Goal: Transaction & Acquisition: Download file/media

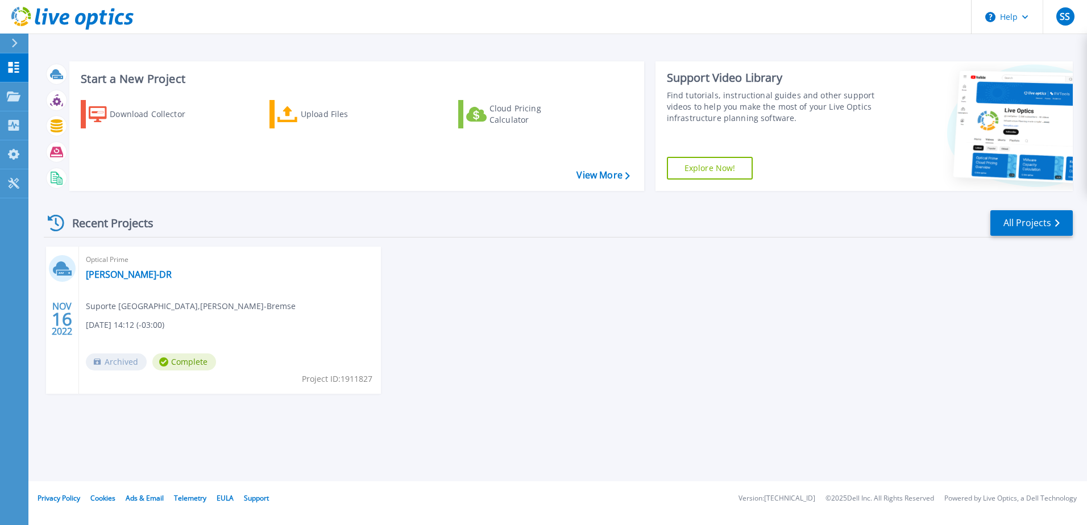
click at [582, 287] on div "NOV 16 2022 Optical Prime Knorr-DR Suporte Brasil , Knorr-Bremse 11/16/2022, 14…" at bounding box center [554, 332] width 1038 height 170
click at [24, 103] on link "Projects Projects" at bounding box center [14, 96] width 28 height 29
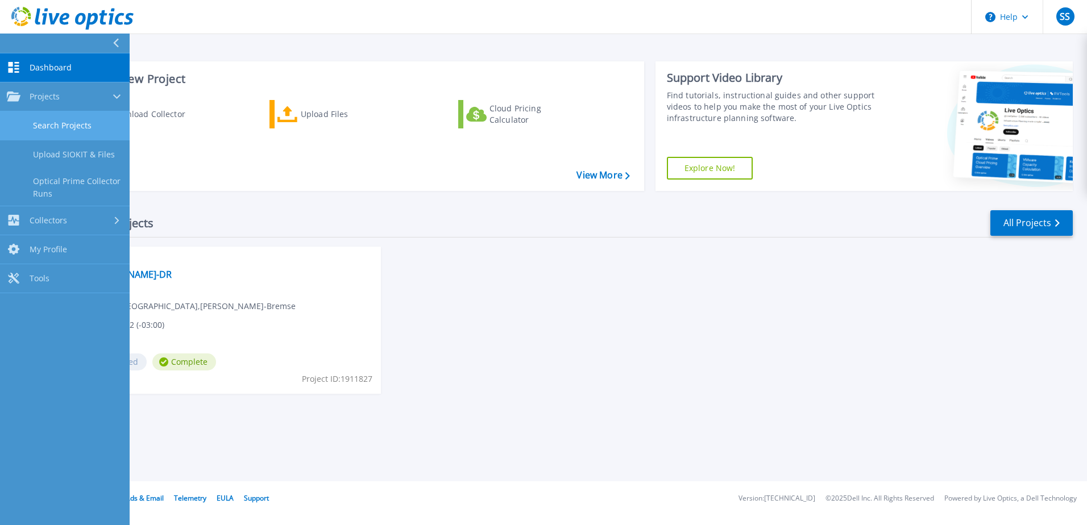
click at [61, 123] on link "Search Projects" at bounding box center [65, 125] width 130 height 29
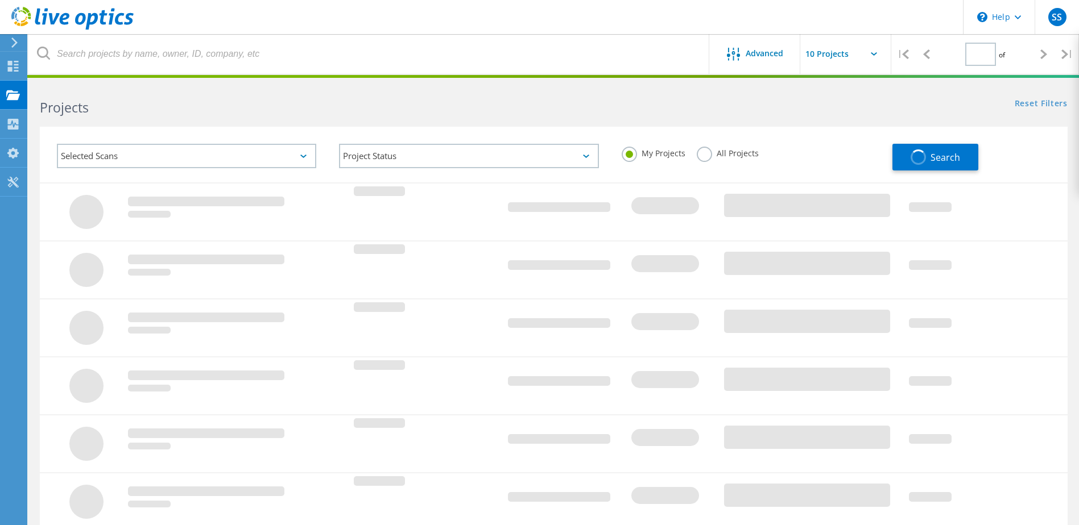
type input "1"
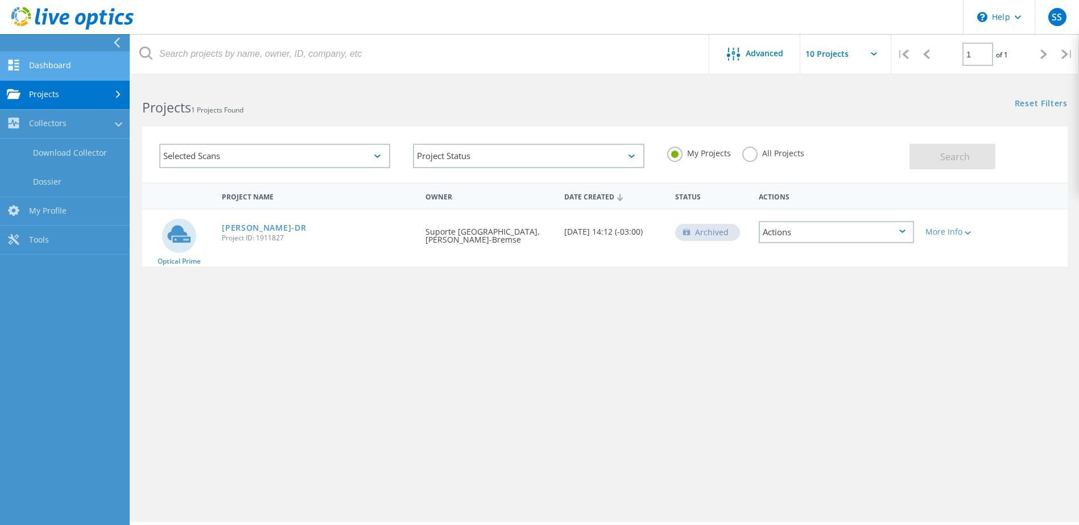
click at [56, 66] on link "Dashboard" at bounding box center [65, 66] width 130 height 29
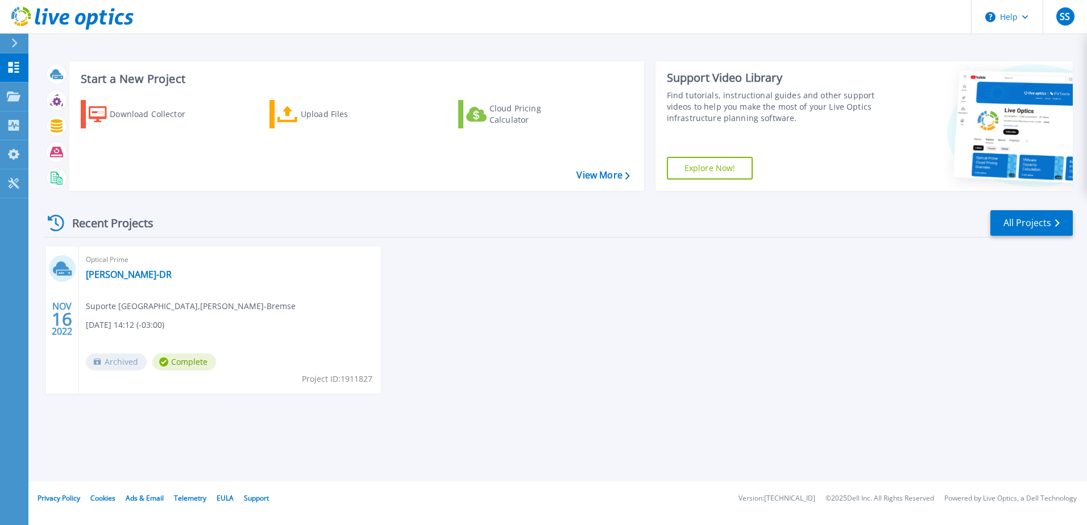
click at [143, 320] on span "11/16/2022, 14:12 (-03:00)" at bounding box center [125, 325] width 78 height 13
click at [450, 227] on div "Recent Projects All Projects" at bounding box center [558, 223] width 1029 height 28
click at [745, 349] on div "NOV 16 2022 Optical Prime Knorr-DR Suporte Brasil , Knorr-Bremse 11/16/2022, 14…" at bounding box center [554, 332] width 1038 height 170
click at [1024, 18] on icon at bounding box center [1025, 17] width 6 height 4
drag, startPoint x: 920, startPoint y: 273, endPoint x: 1084, endPoint y: 60, distance: 269.2
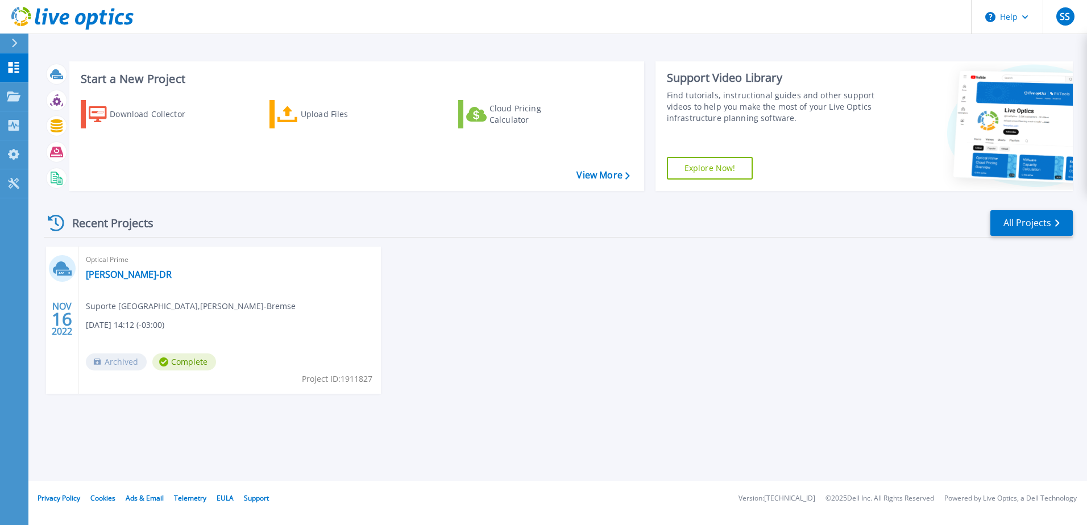
click at [926, 270] on div "NOV 16 2022 Optical Prime Knorr-DR Suporte Brasil , Knorr-Bremse 11/16/2022, 14…" at bounding box center [554, 332] width 1038 height 170
click at [1068, 5] on button "SS" at bounding box center [1065, 17] width 44 height 34
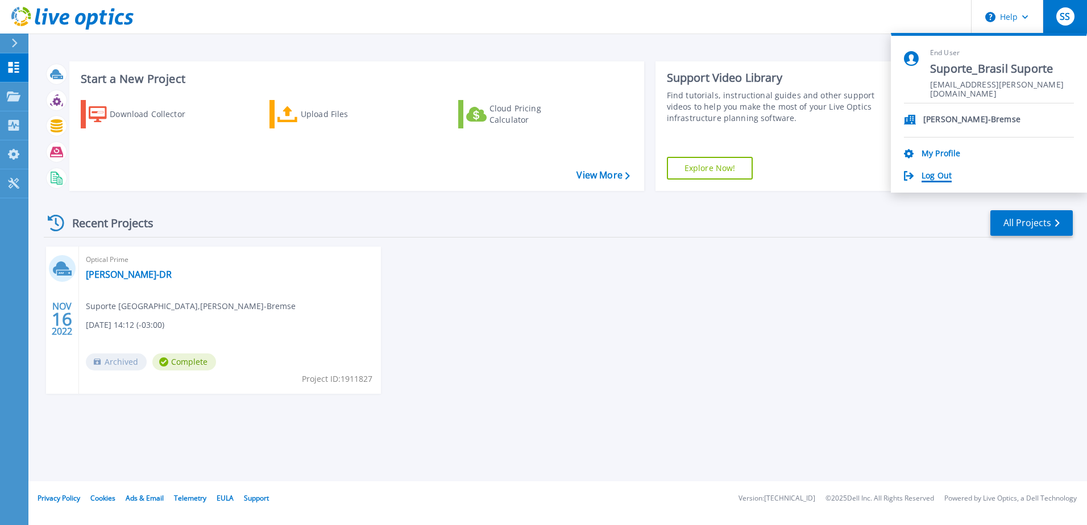
click at [933, 172] on link "Log Out" at bounding box center [937, 176] width 30 height 11
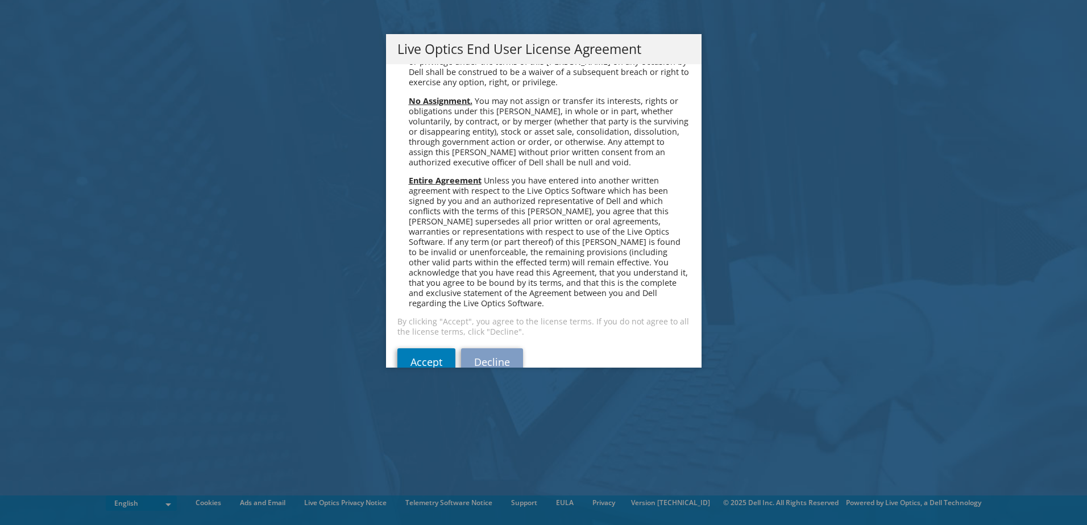
scroll to position [4300, 0]
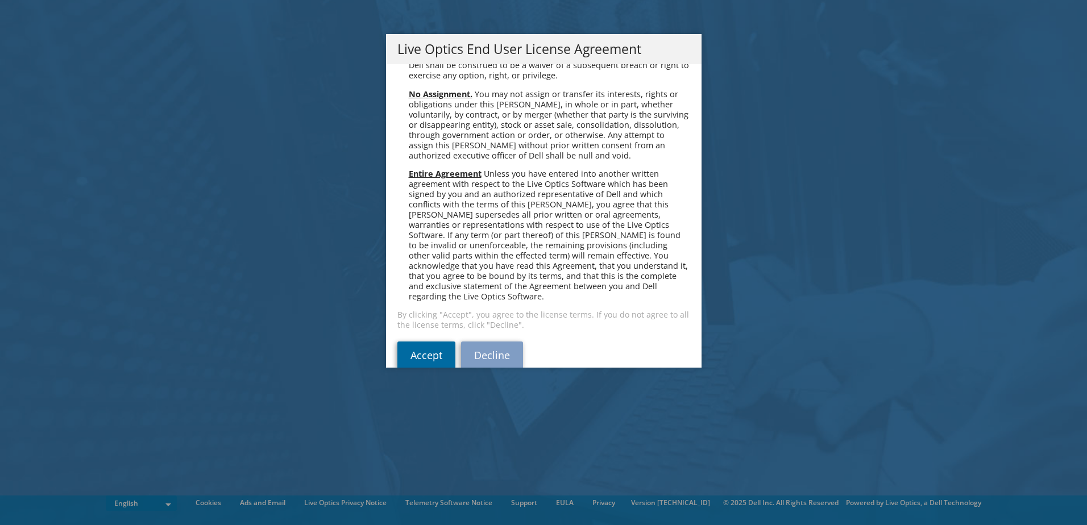
click at [412, 342] on link "Accept" at bounding box center [427, 355] width 58 height 27
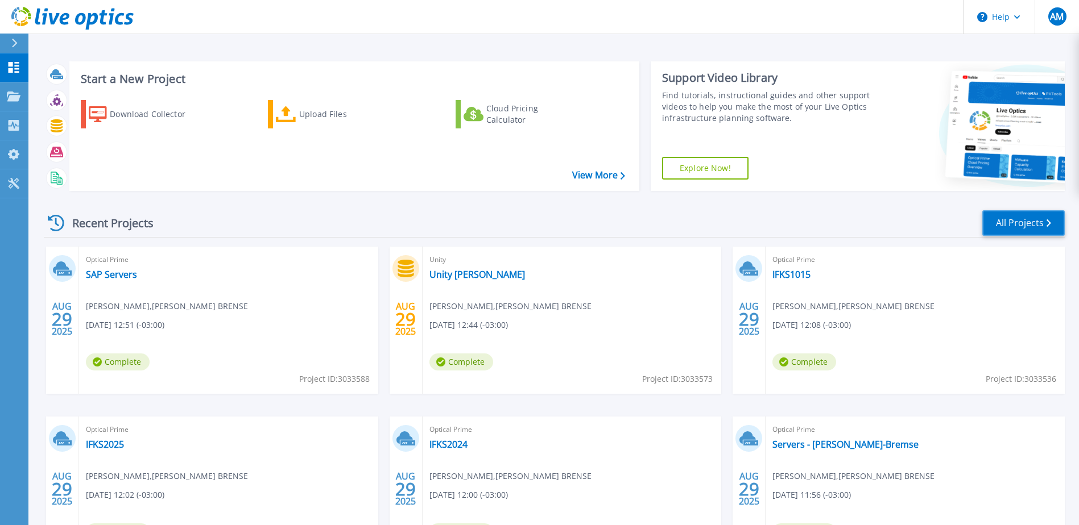
click at [1013, 233] on link "All Projects" at bounding box center [1023, 223] width 82 height 26
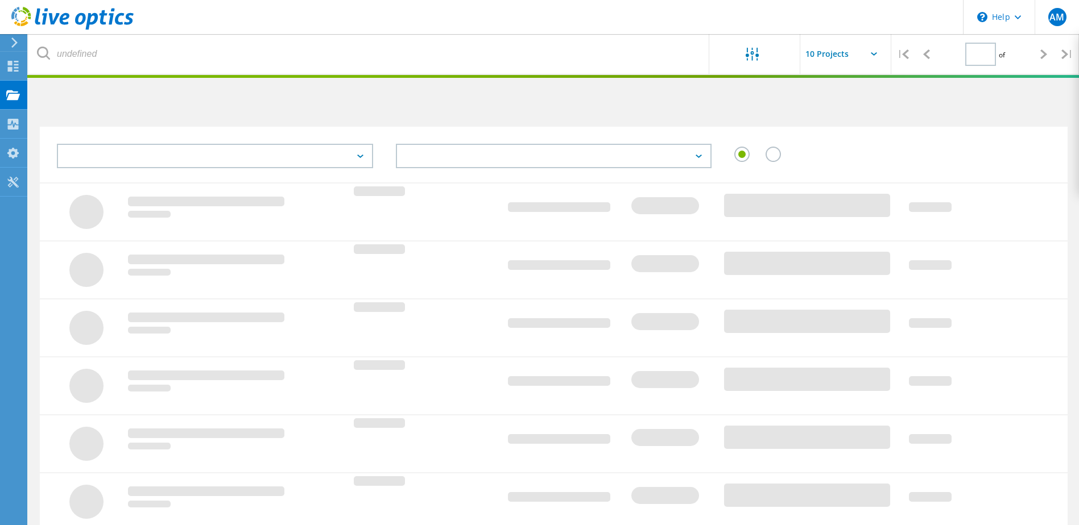
type input "1"
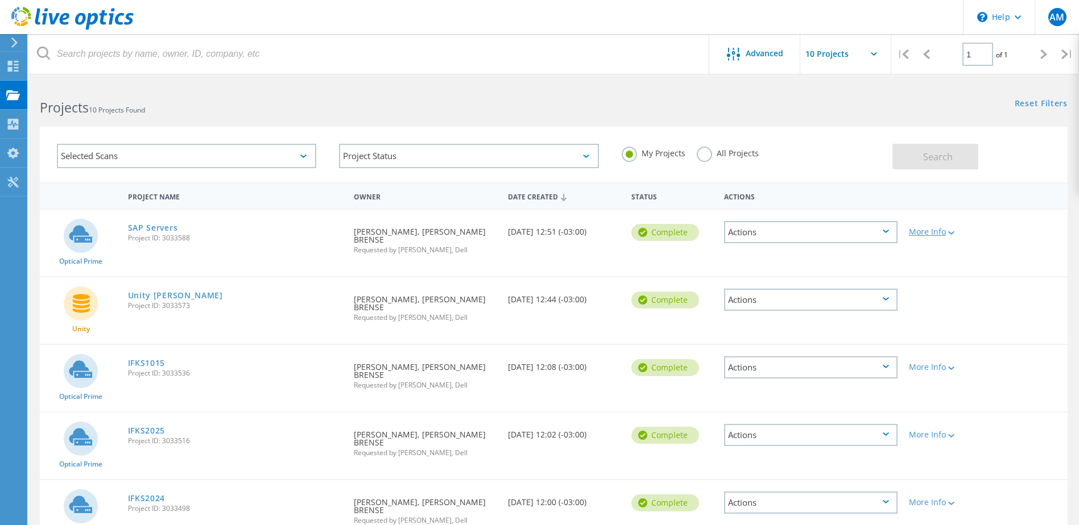
click at [952, 231] on icon at bounding box center [951, 232] width 6 height 3
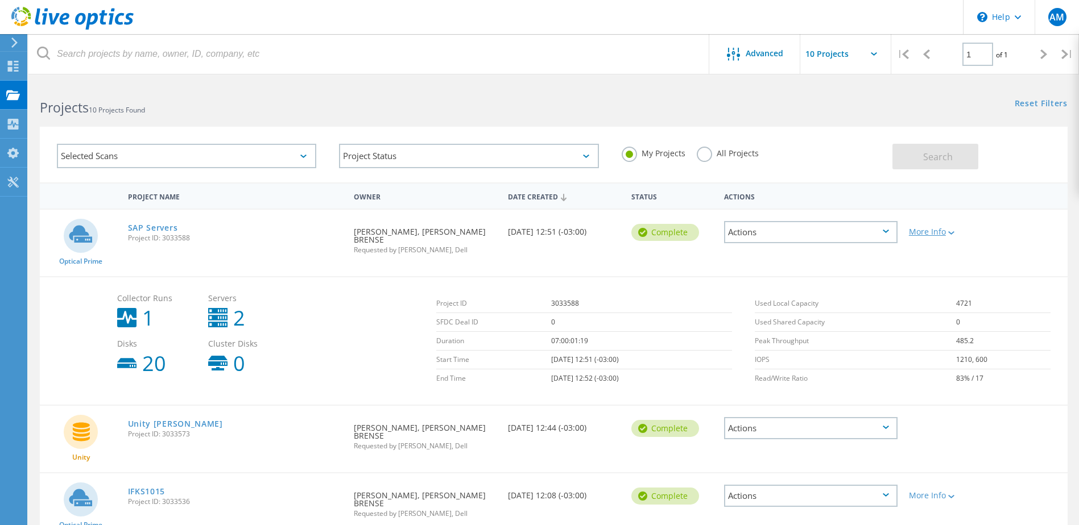
click at [943, 234] on div "More Info" at bounding box center [944, 232] width 71 height 8
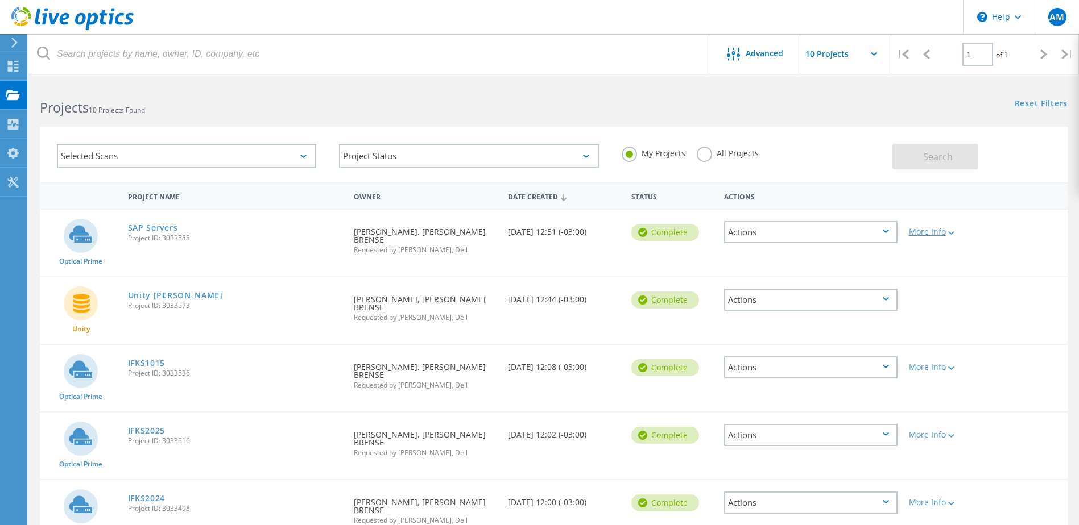
click at [943, 234] on div "More Info" at bounding box center [944, 232] width 71 height 8
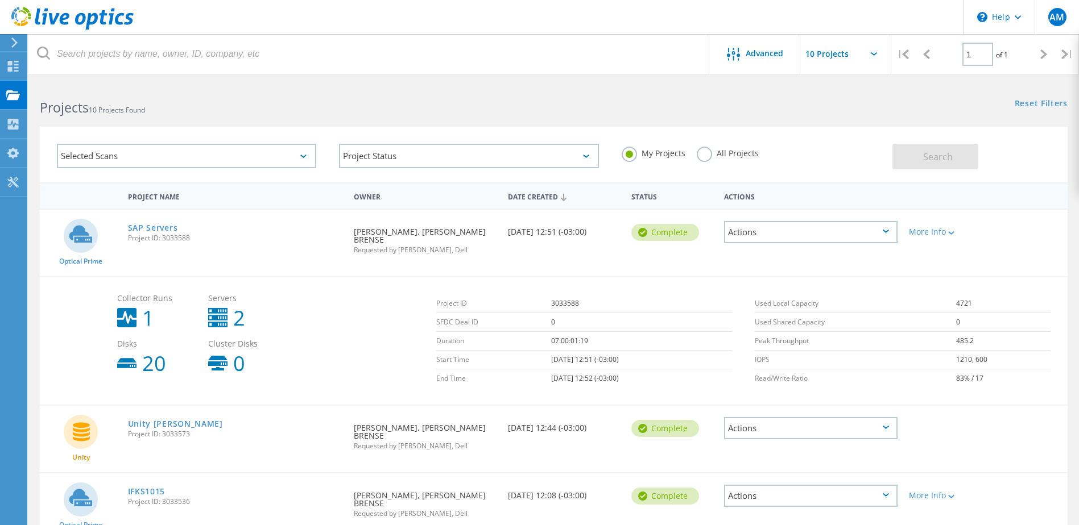
click at [90, 260] on span "Optical Prime" at bounding box center [80, 261] width 43 height 7
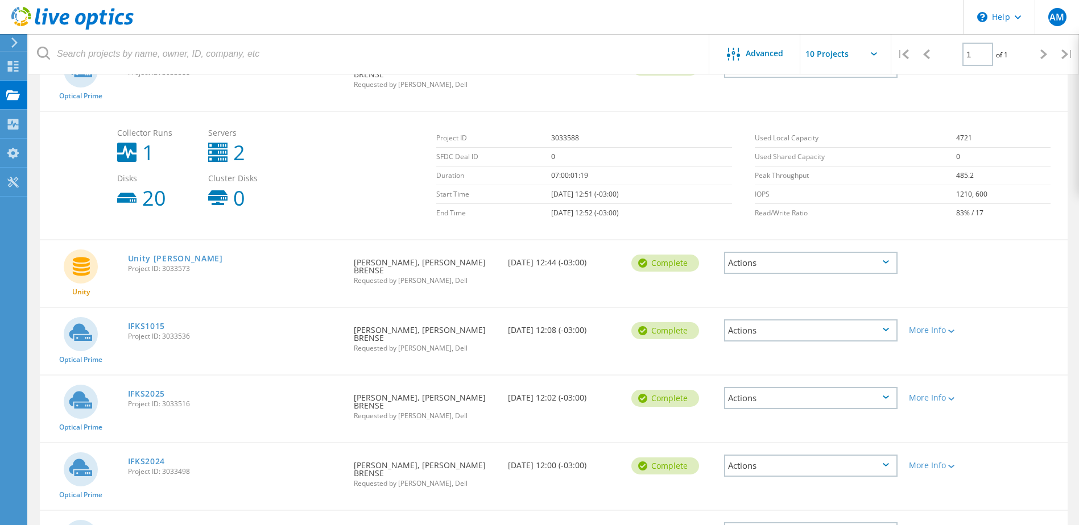
scroll to position [171, 0]
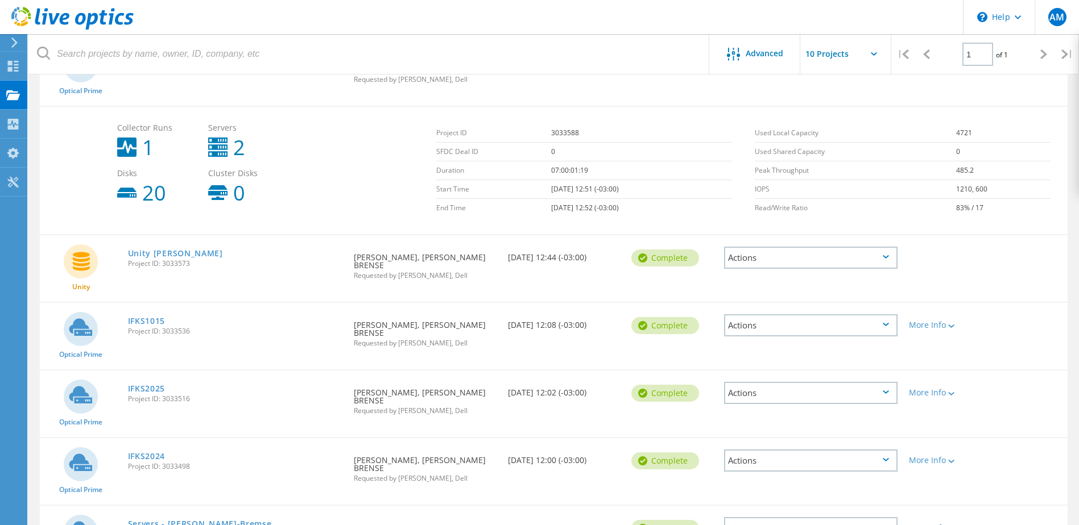
click at [160, 235] on div "Unity Knorr Project ID: 3033573" at bounding box center [235, 256] width 226 height 43
click at [163, 250] on link "Unity [PERSON_NAME]" at bounding box center [175, 254] width 95 height 8
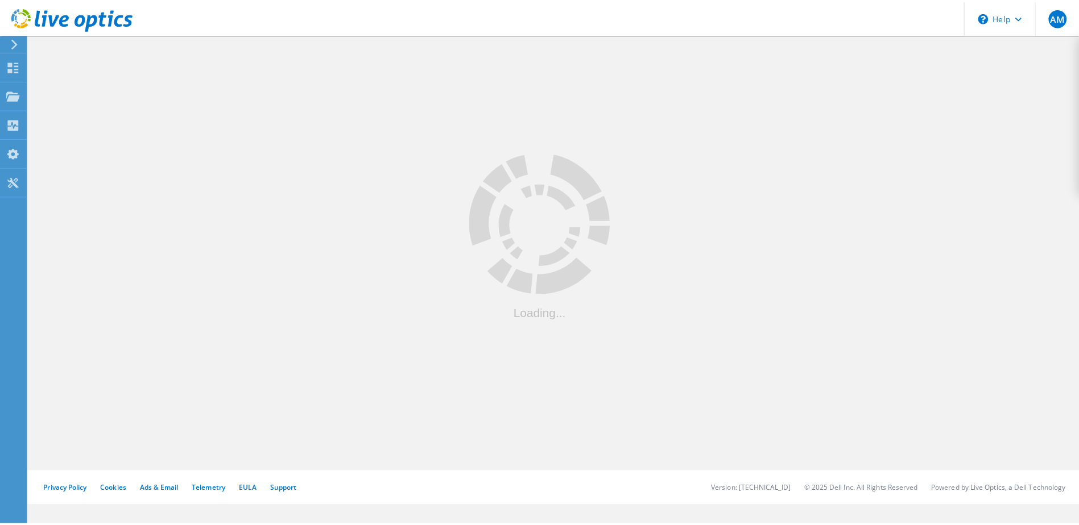
scroll to position [171, 0]
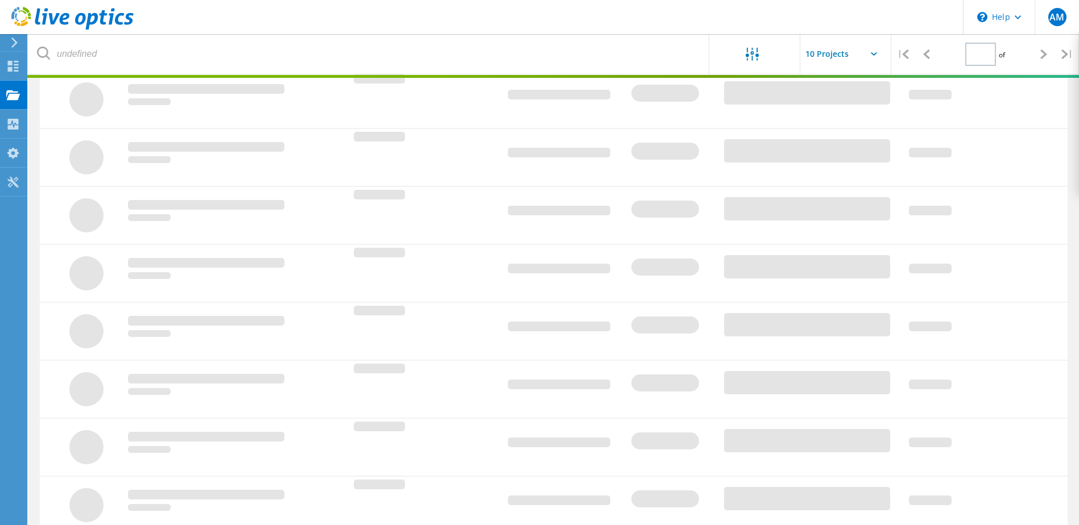
type input "1"
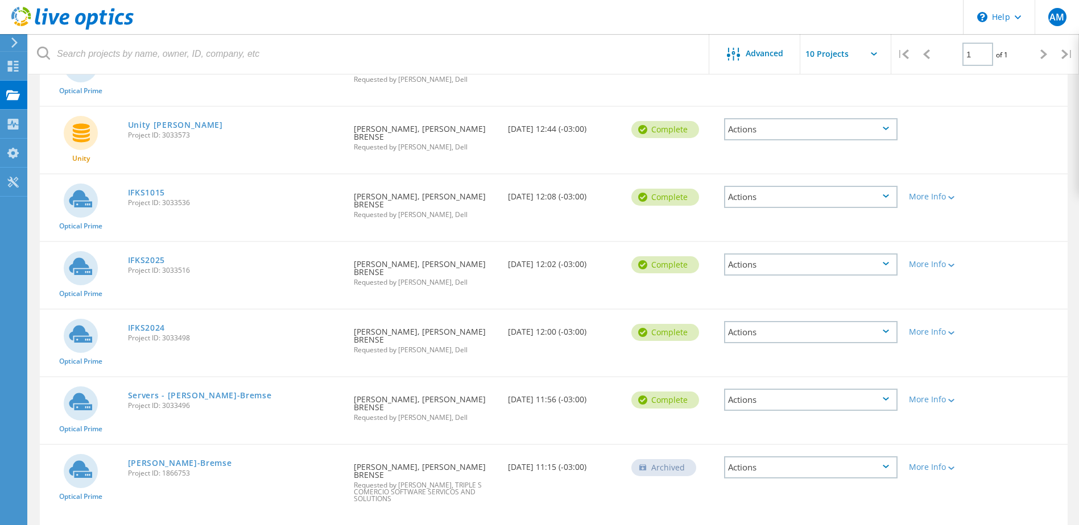
scroll to position [0, 0]
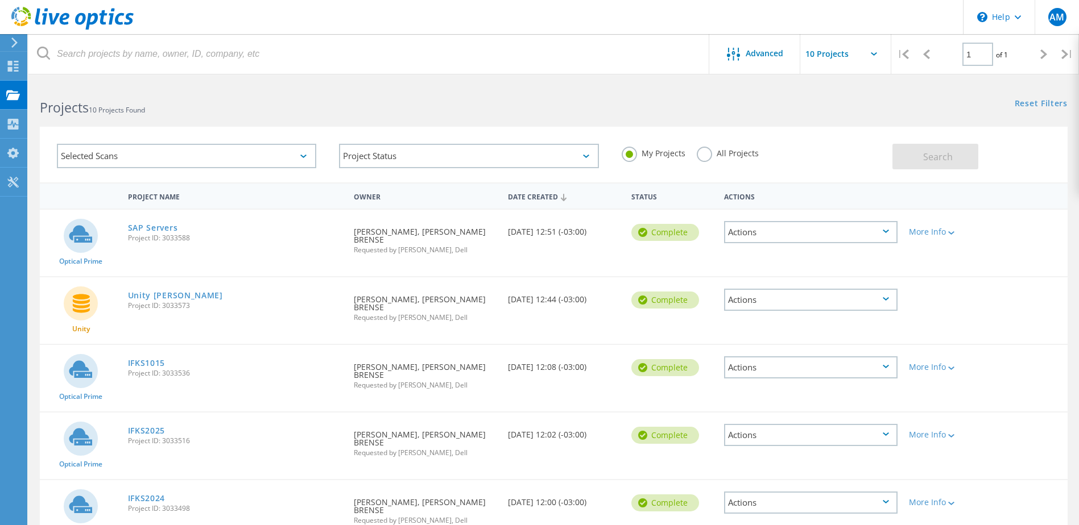
click at [168, 222] on div "SAP Servers Project ID: 3033588" at bounding box center [235, 231] width 226 height 43
click at [154, 230] on link "SAP Servers" at bounding box center [153, 228] width 50 height 8
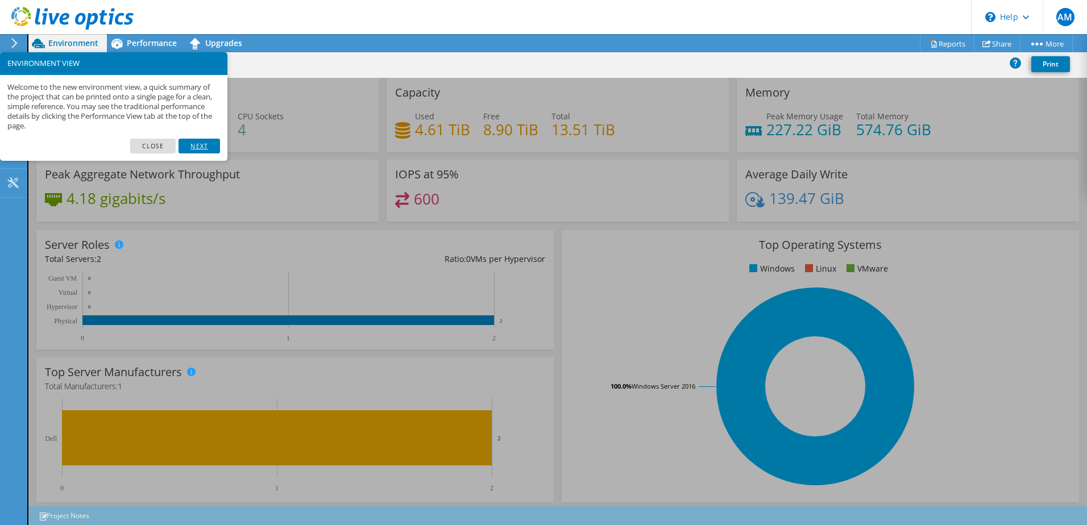
click at [188, 148] on link "Next" at bounding box center [199, 146] width 41 height 15
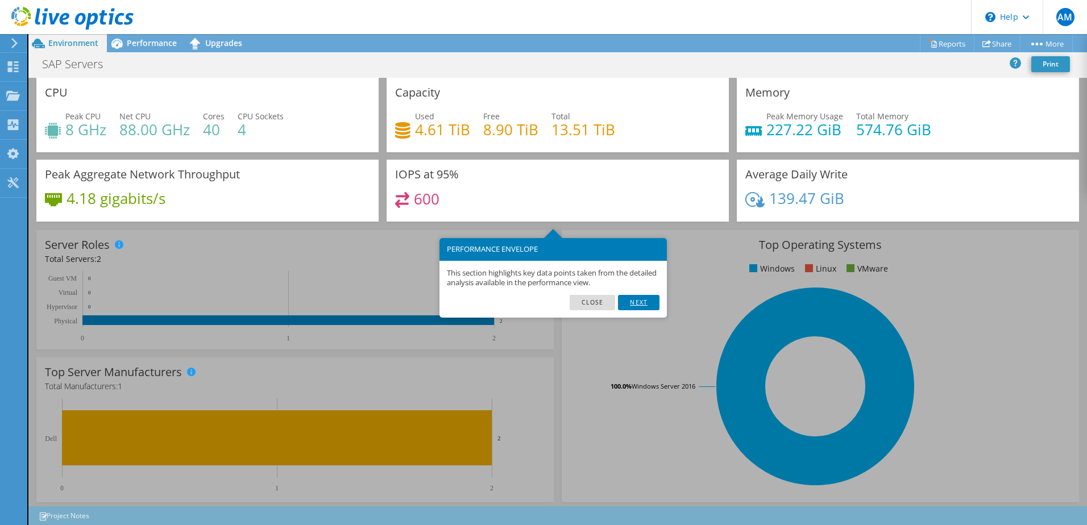
click at [626, 295] on link "Next" at bounding box center [638, 302] width 41 height 15
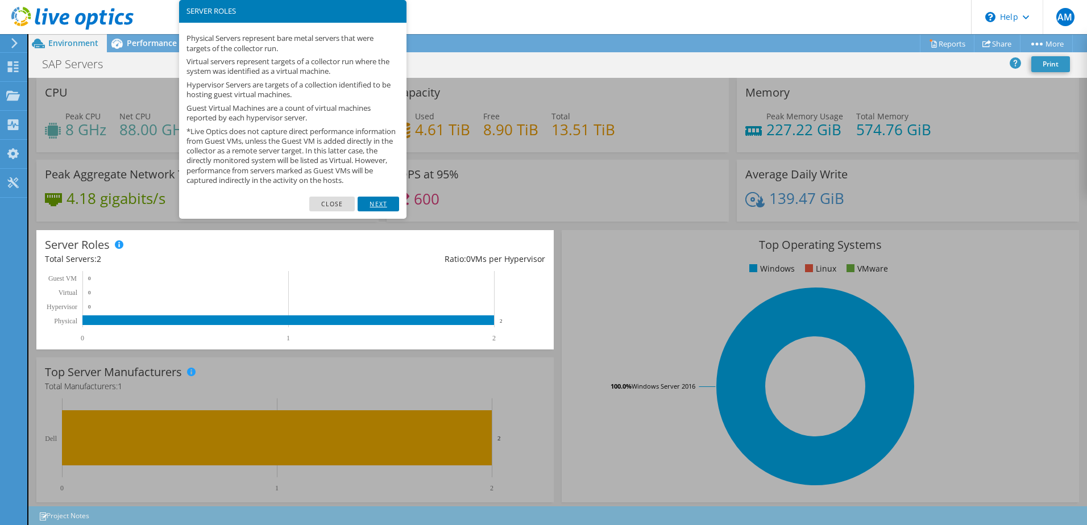
click at [388, 212] on link "Next" at bounding box center [378, 204] width 41 height 15
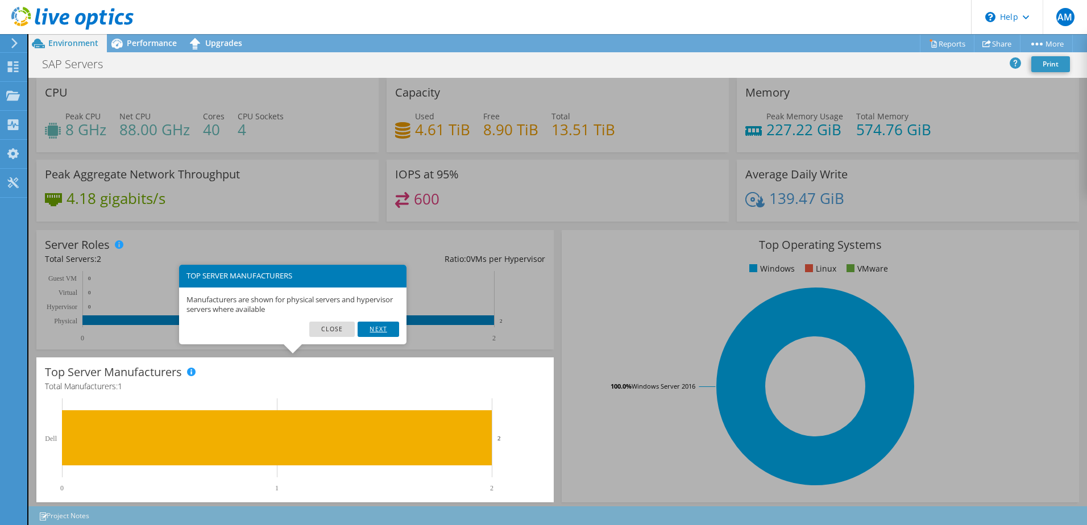
click at [390, 330] on link "Next" at bounding box center [378, 329] width 41 height 15
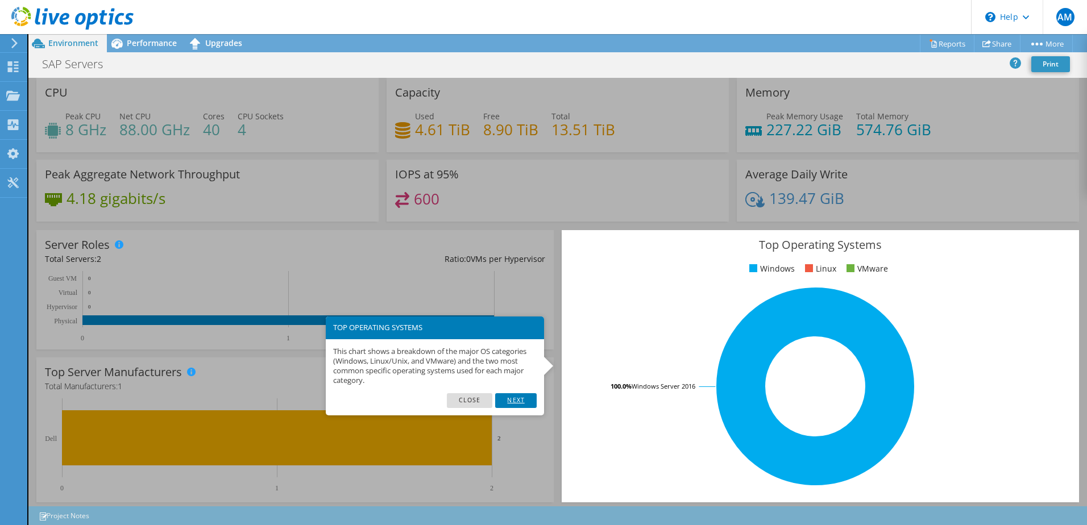
click at [520, 403] on link "Next" at bounding box center [515, 401] width 41 height 15
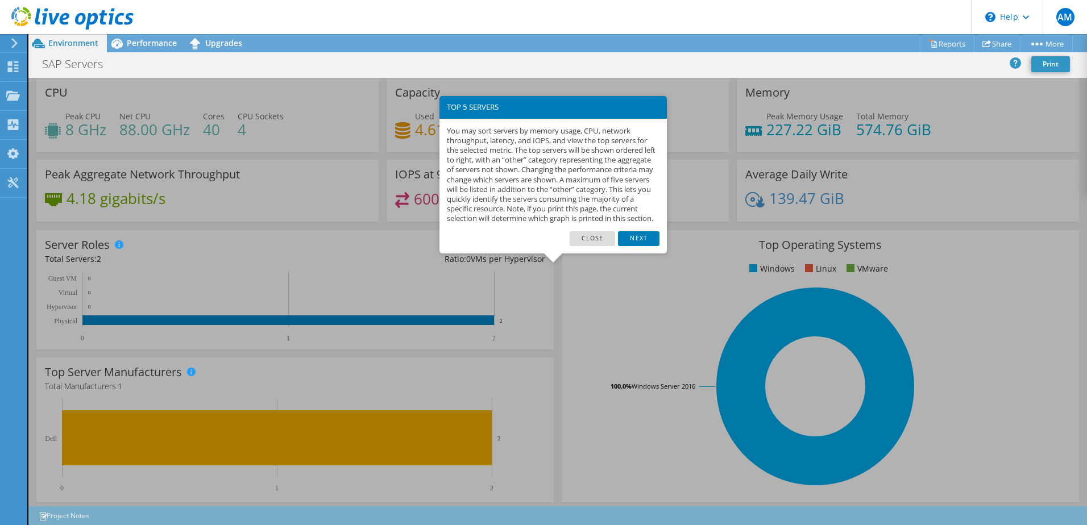
scroll to position [234, 0]
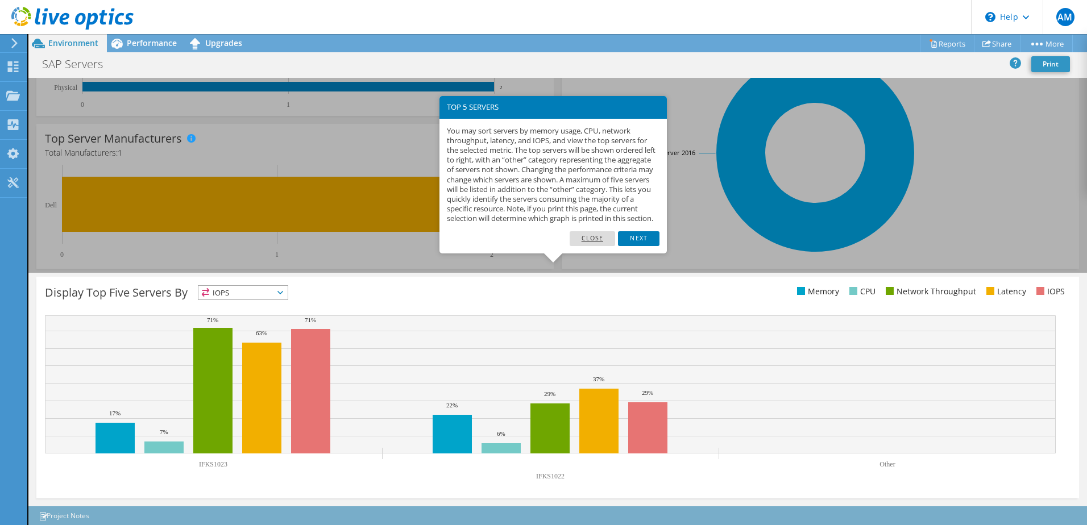
click at [603, 246] on link "Close" at bounding box center [593, 238] width 46 height 15
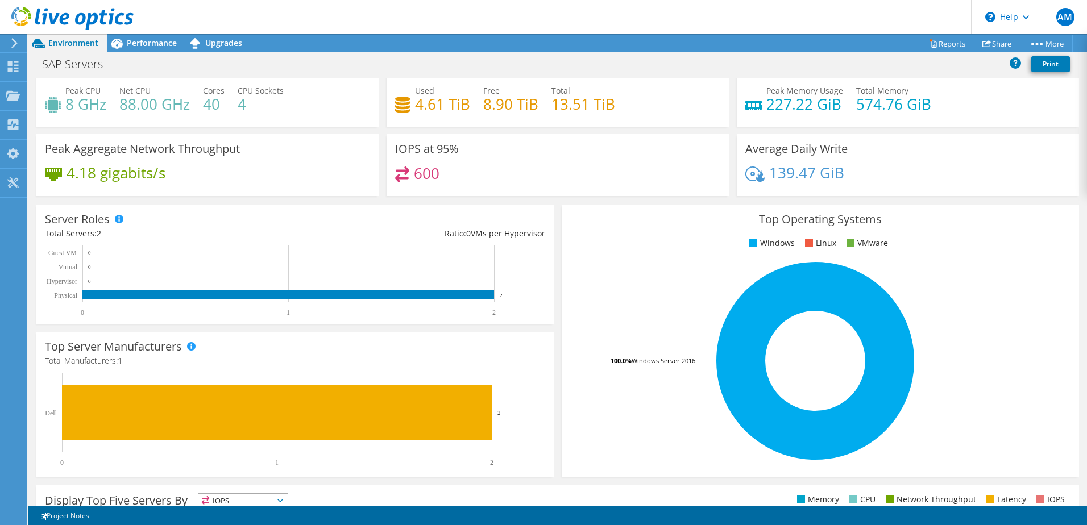
scroll to position [0, 0]
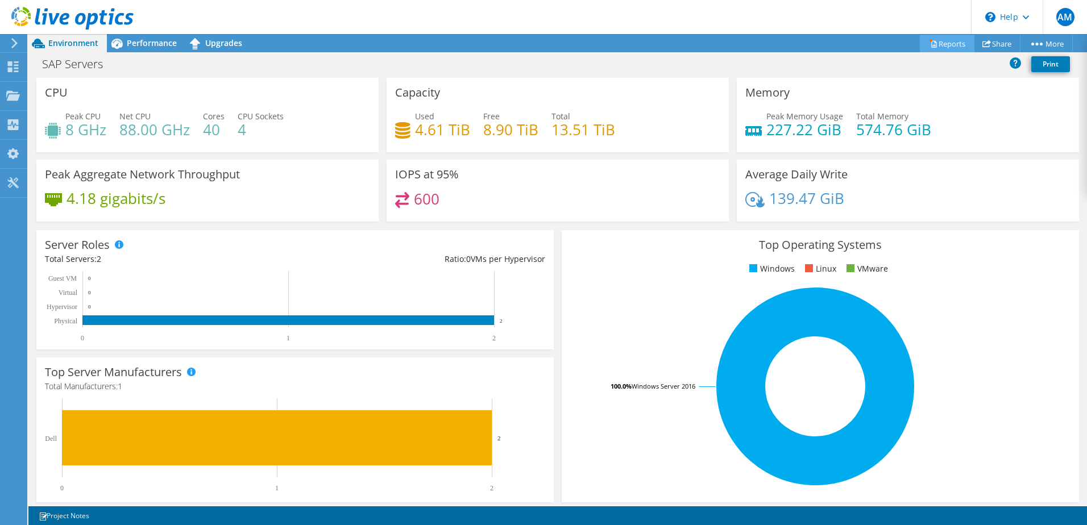
click at [937, 39] on link "Reports" at bounding box center [947, 44] width 55 height 18
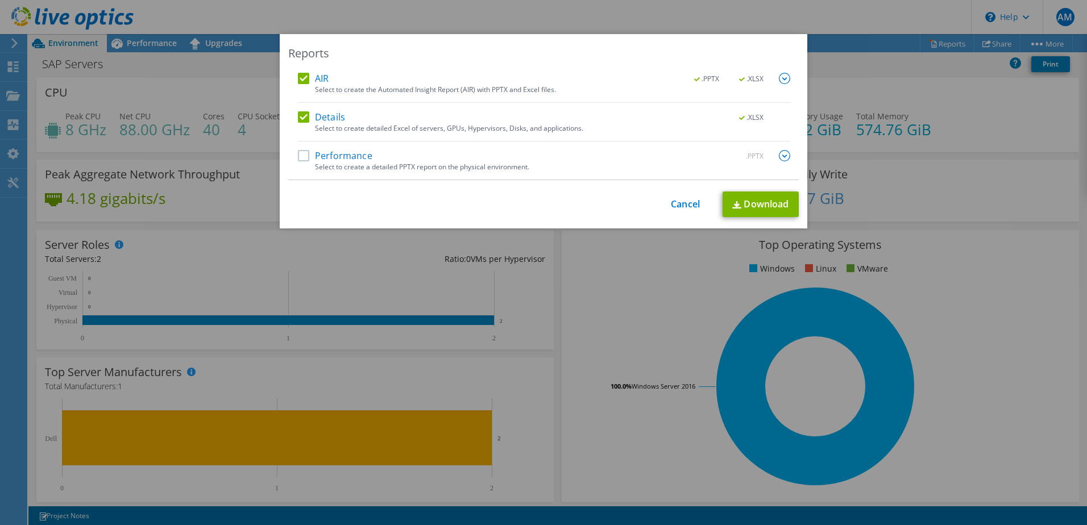
click at [298, 151] on label "Performance" at bounding box center [335, 155] width 74 height 11
click at [0, 0] on input "Performance" at bounding box center [0, 0] width 0 height 0
click at [763, 206] on link "Download" at bounding box center [761, 205] width 76 height 26
click at [643, 255] on div "Reports AIR .PPTX .XLSX Select to create the Automated Insight Report (AIR) wit…" at bounding box center [543, 262] width 1087 height 457
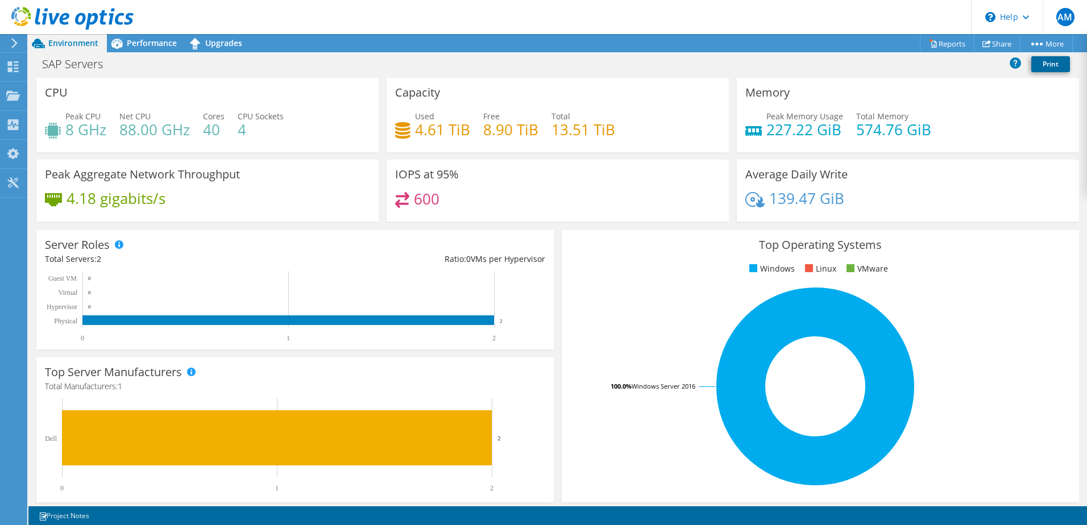
click at [1055, 70] on link "Print" at bounding box center [1051, 64] width 39 height 16
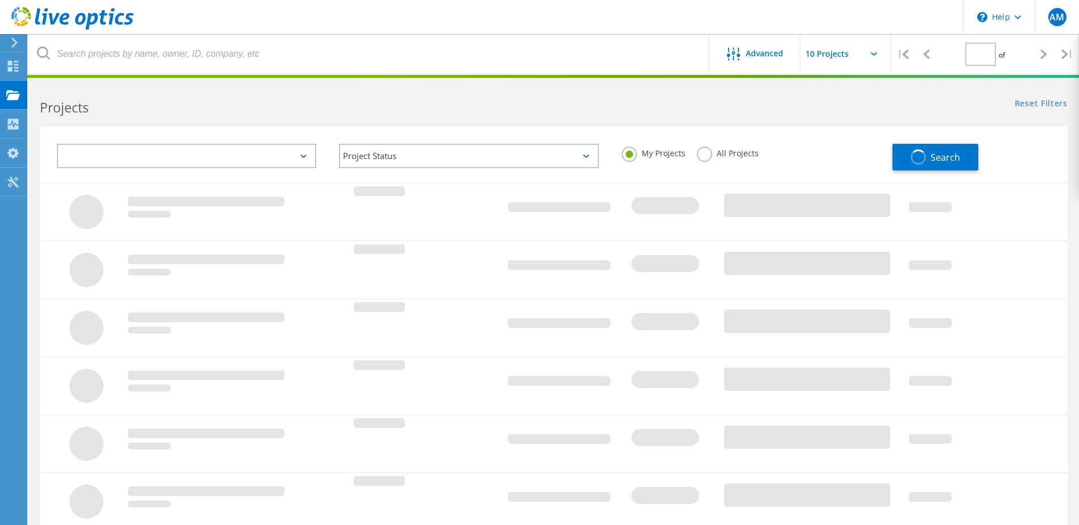
type input "1"
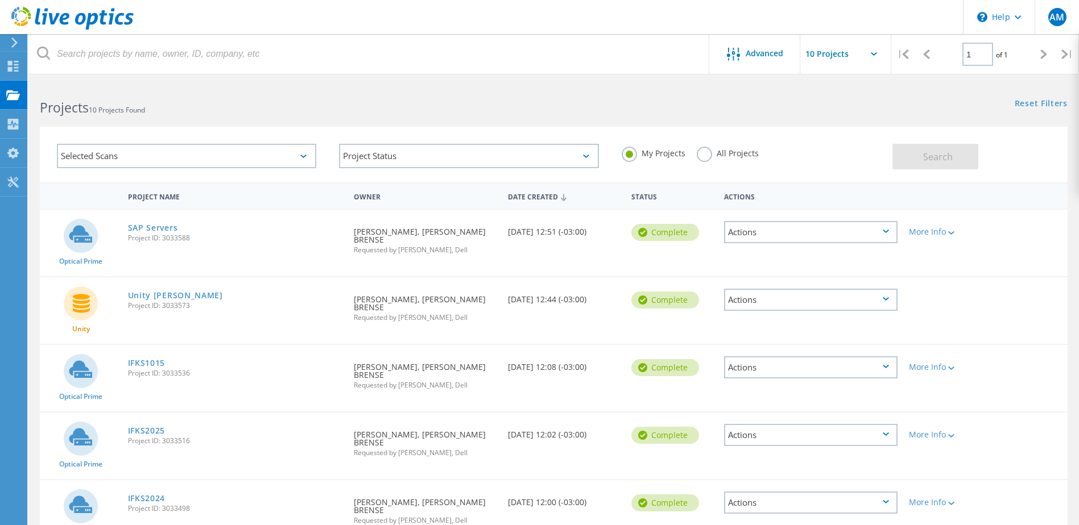
click at [883, 240] on div "Actions" at bounding box center [810, 232] width 173 height 22
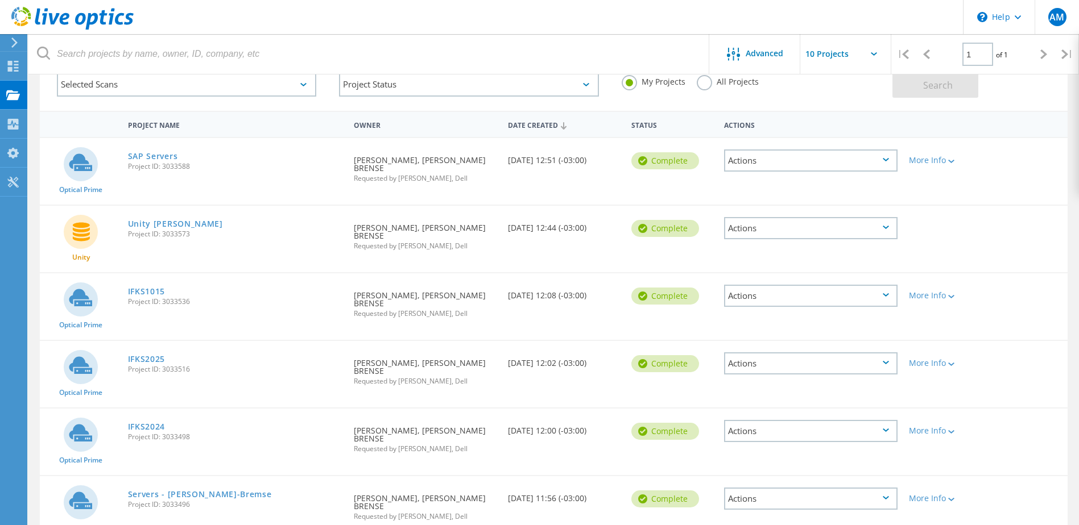
scroll to position [57, 0]
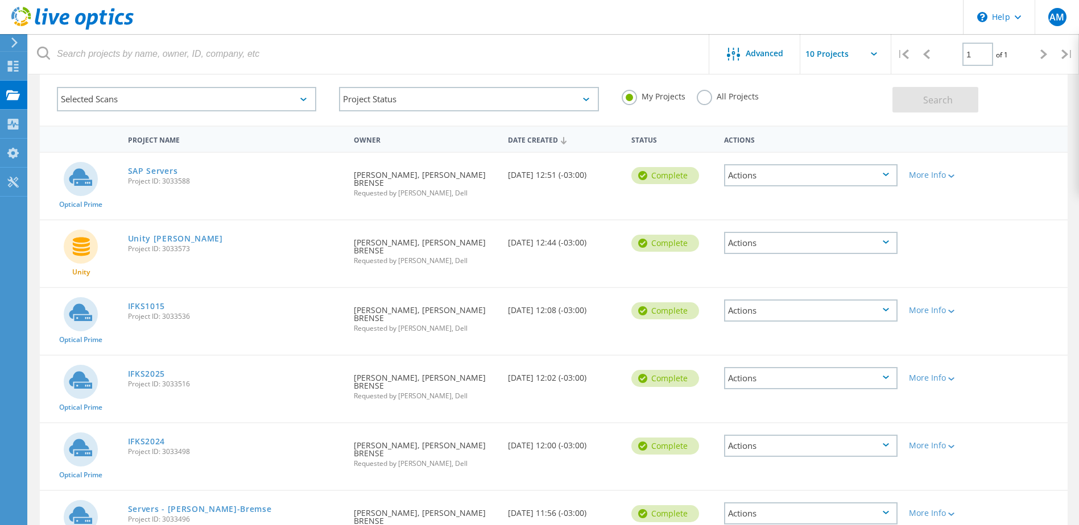
click at [254, 424] on div "IFKS2024 Project ID: 3033498" at bounding box center [235, 445] width 226 height 43
click at [225, 288] on div "IFKS1015 Project ID: 3033536" at bounding box center [235, 309] width 226 height 43
click at [228, 288] on div "IFKS1015 Project ID: 3033536" at bounding box center [235, 309] width 226 height 43
click at [164, 235] on link "Unity [PERSON_NAME]" at bounding box center [175, 239] width 95 height 8
